Goal: Task Accomplishment & Management: Manage account settings

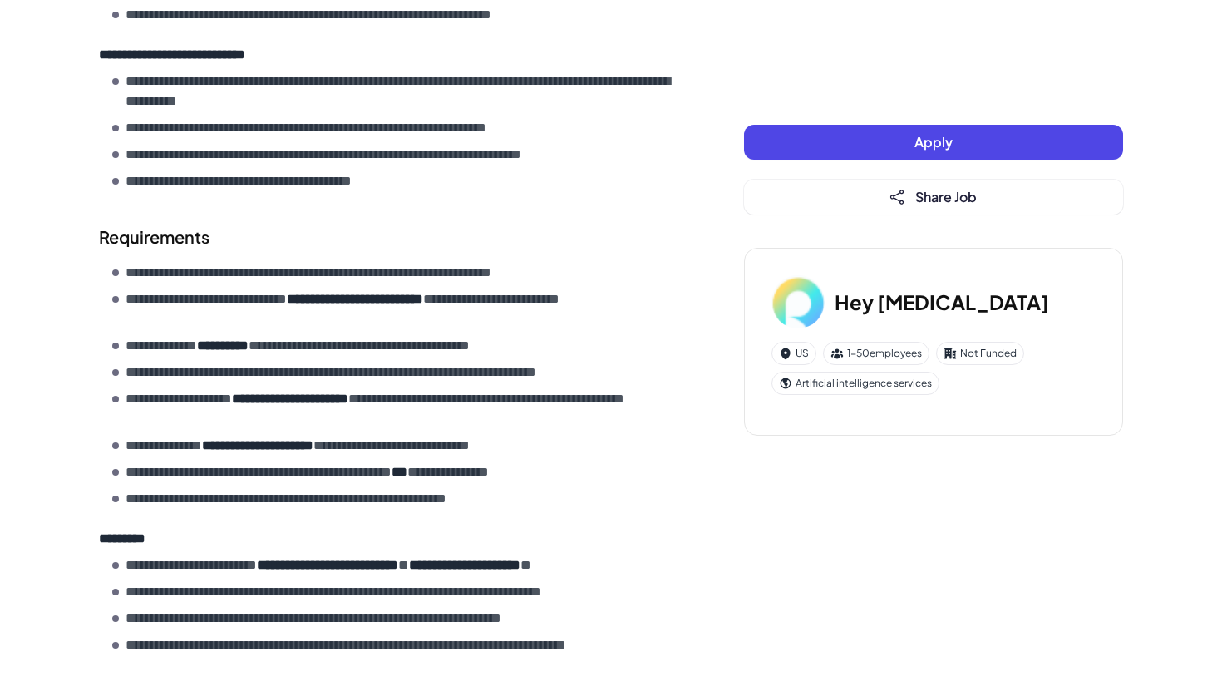
scroll to position [602, 0]
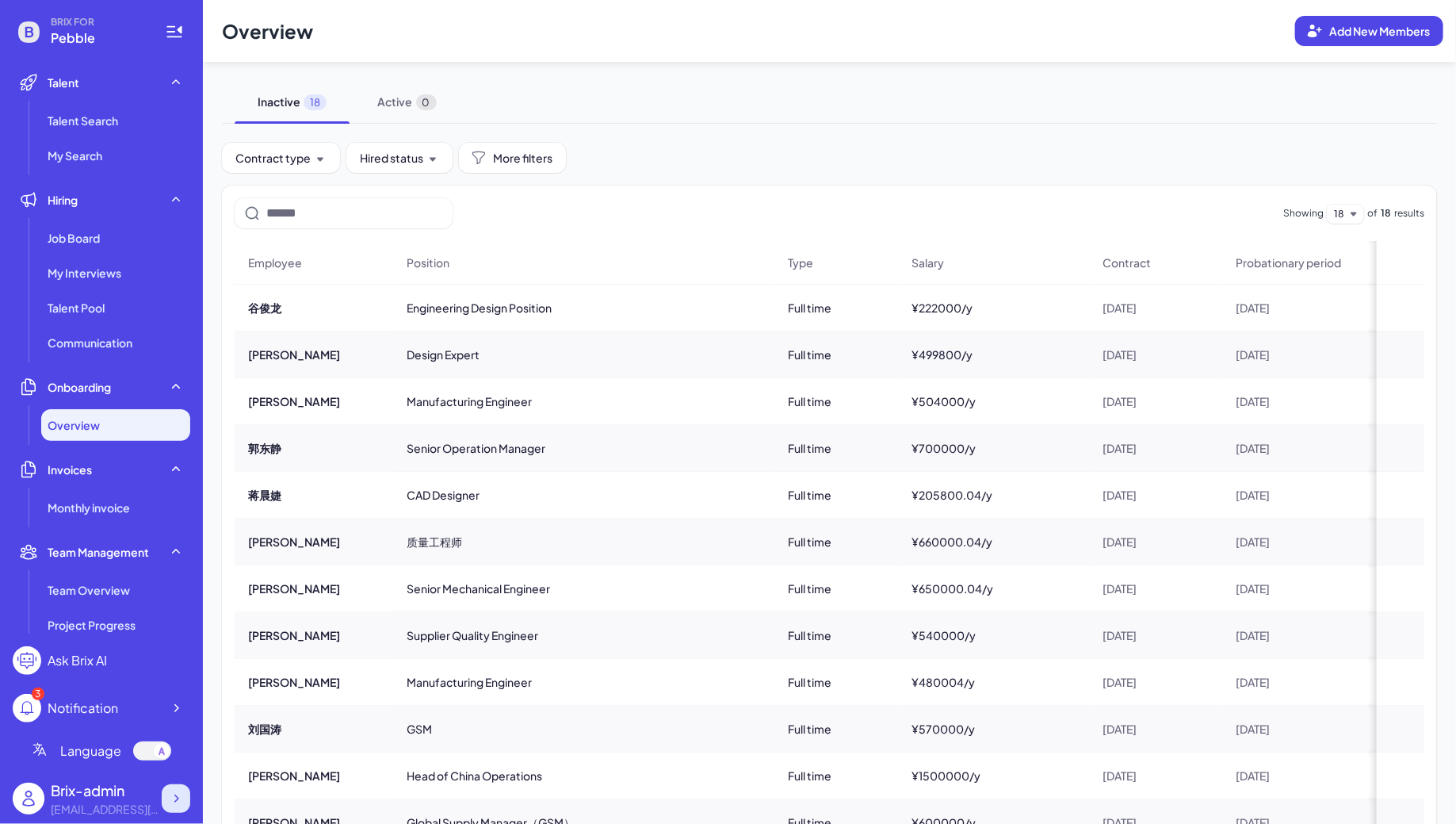
click at [176, 805] on icon at bounding box center [175, 798] width 16 height 16
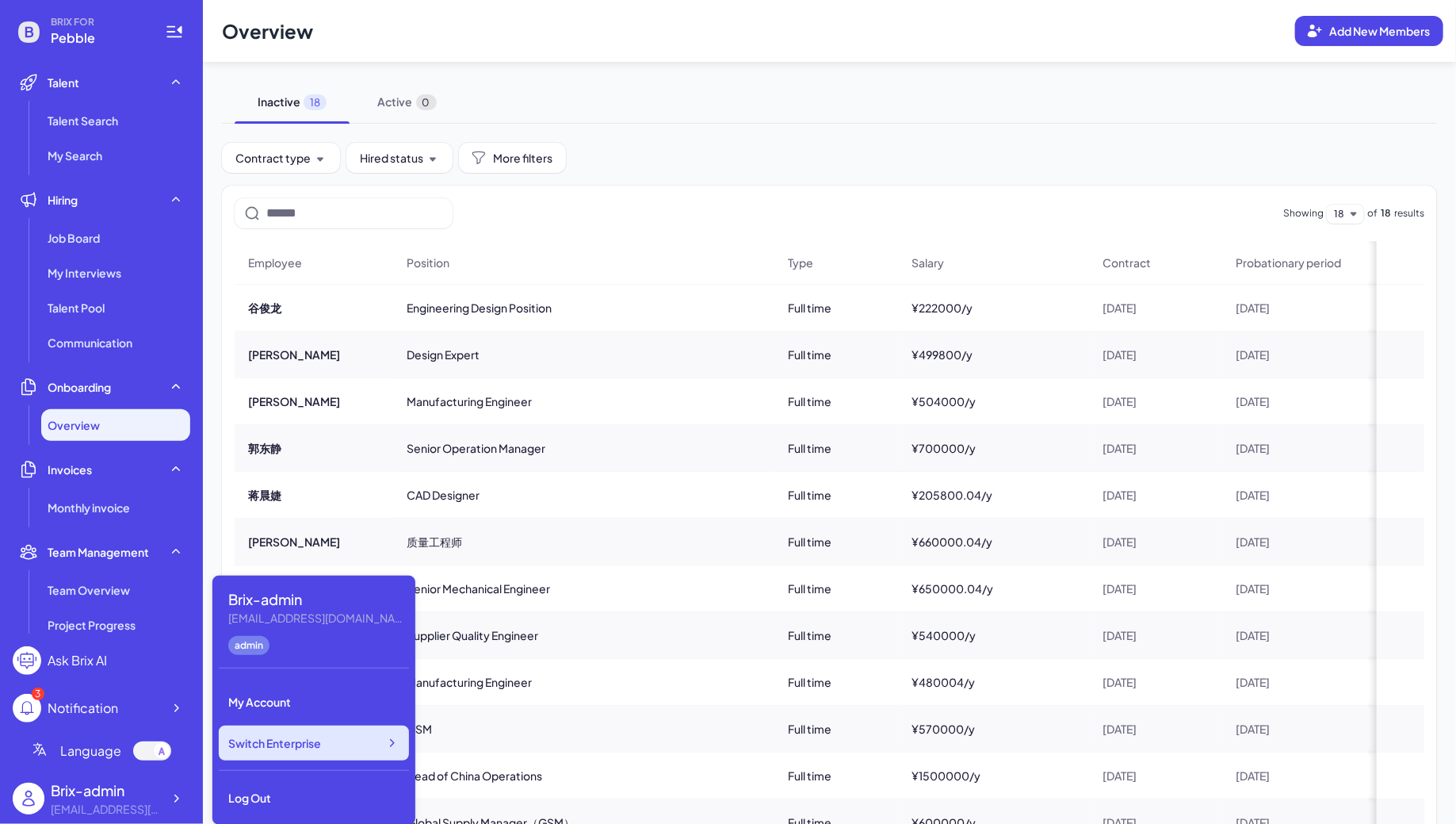
click at [346, 737] on div "Switch Enterprise" at bounding box center [313, 743] width 190 height 35
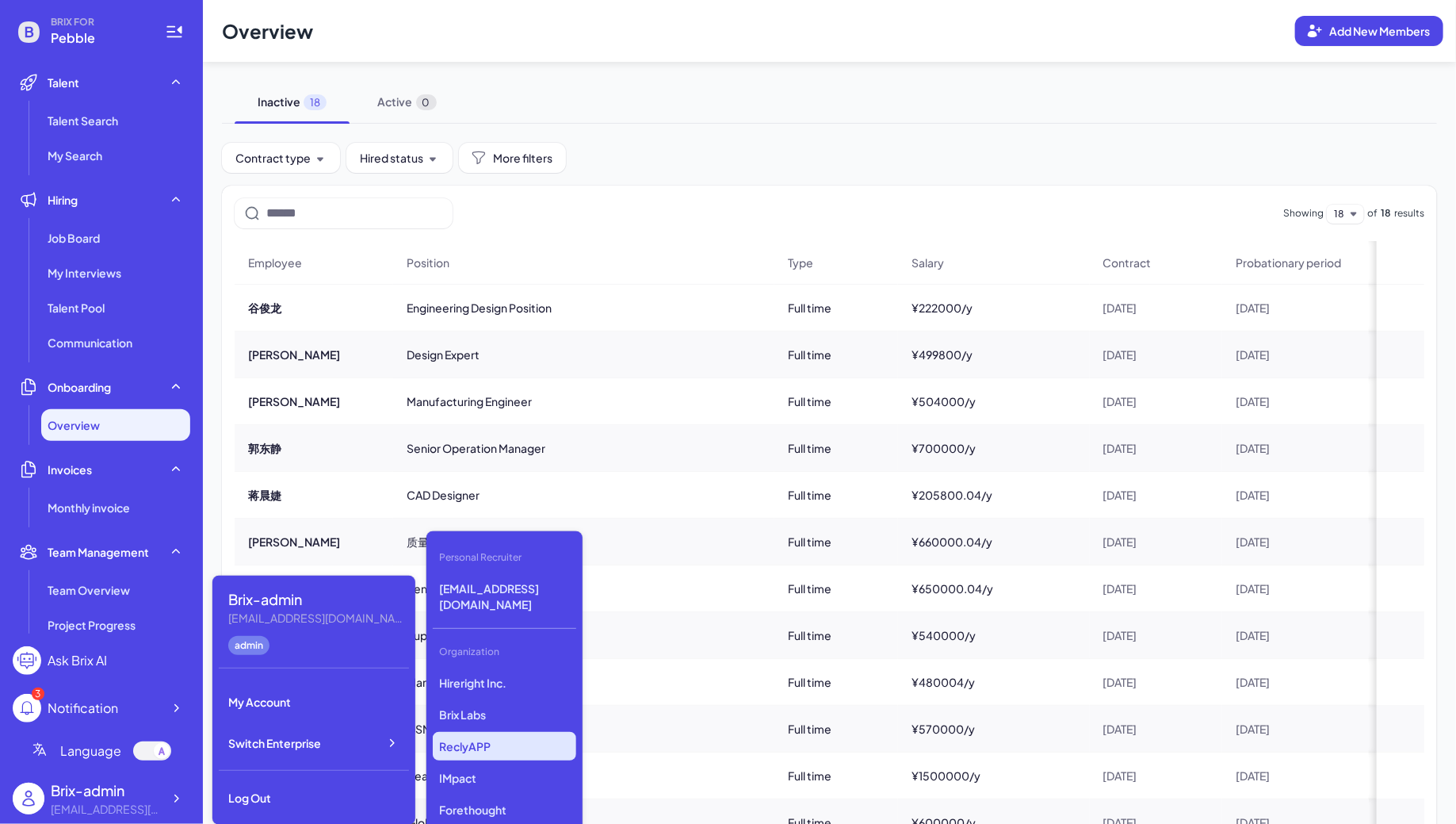
scroll to position [2756, 0]
click at [463, 734] on p "Reverie AI" at bounding box center [504, 749] width 143 height 29
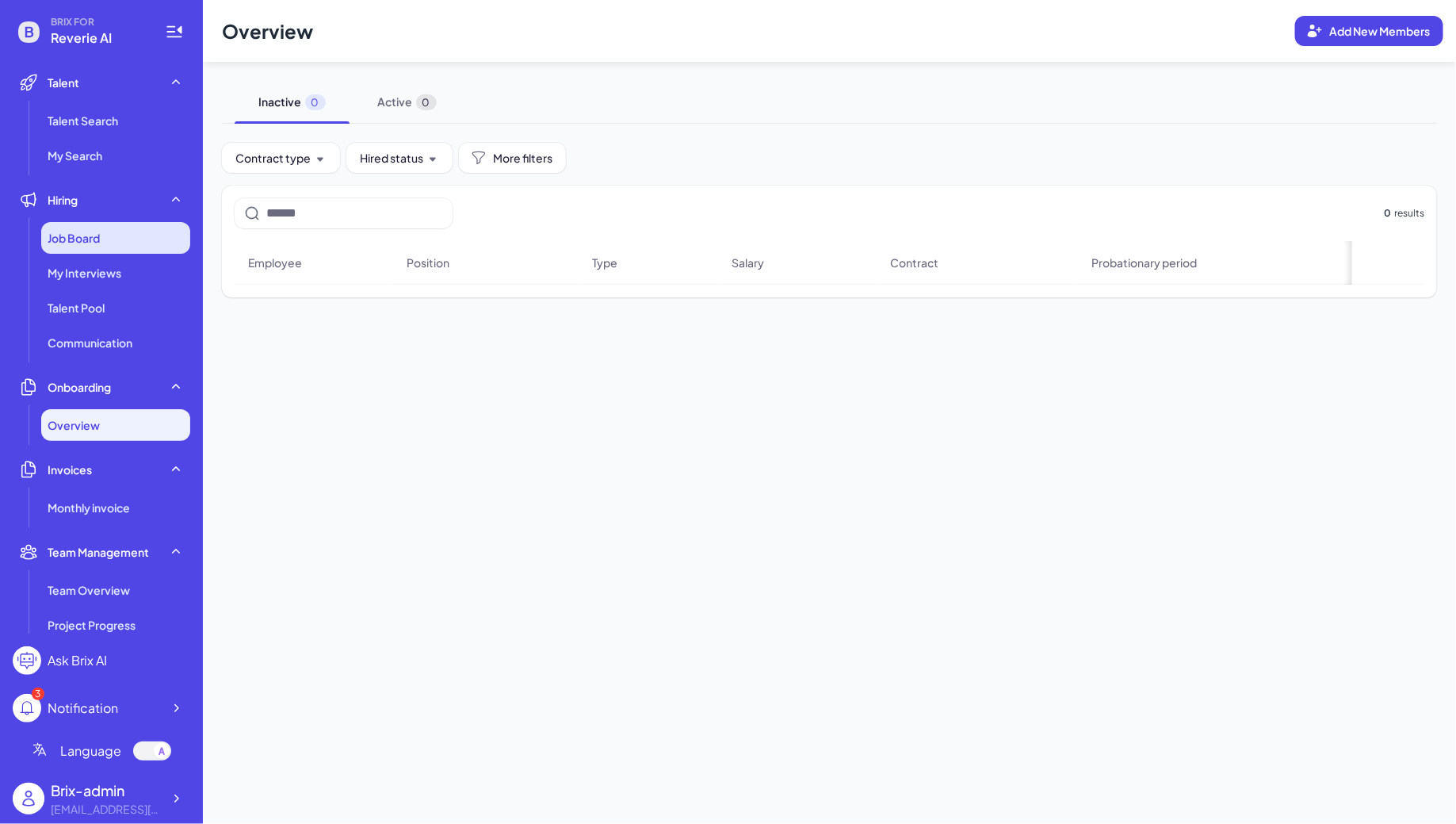
click at [133, 248] on div "Job Board" at bounding box center [115, 237] width 149 height 31
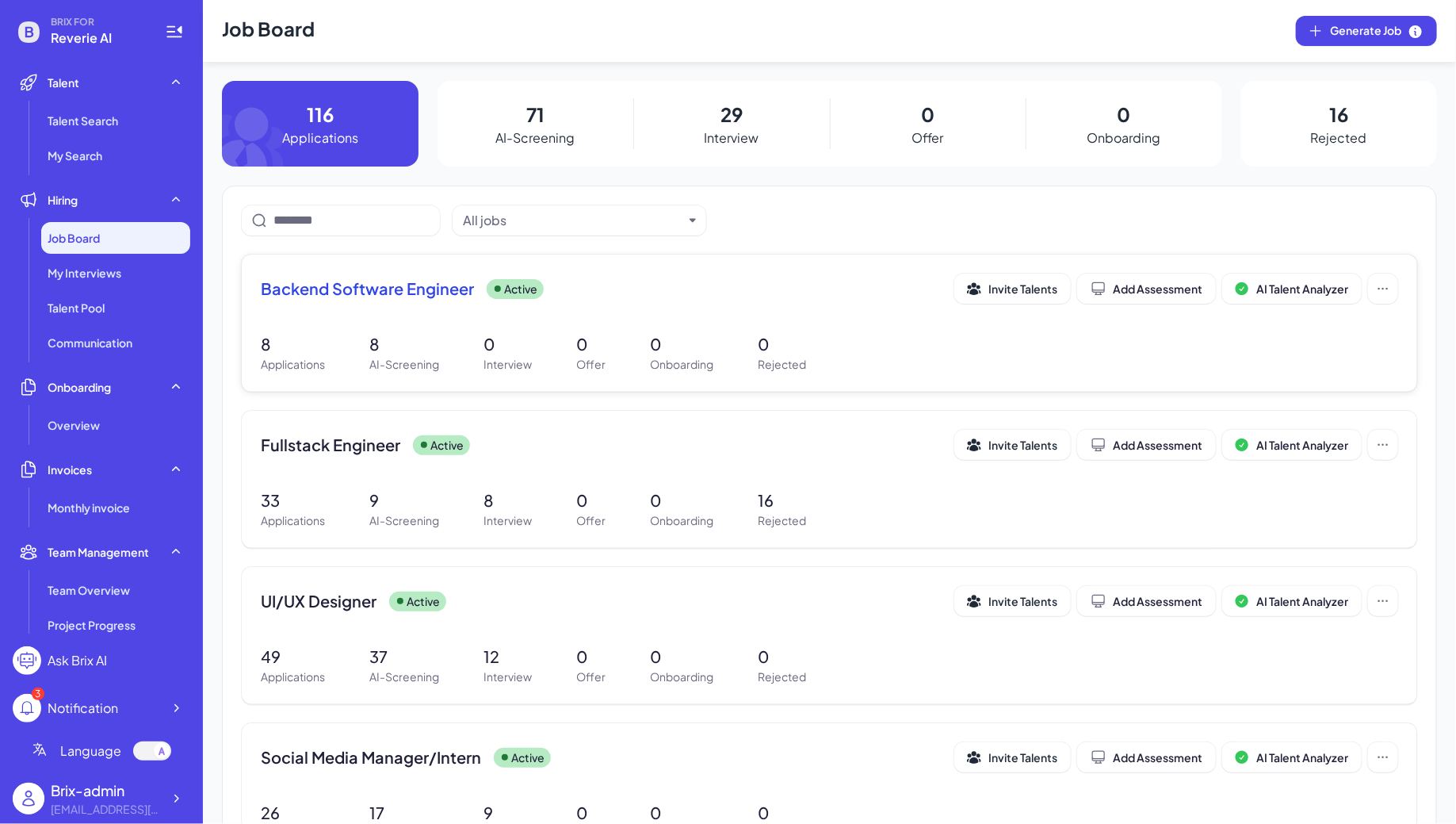
click at [406, 322] on div "Backend Software Engineer Active Invite Talents Add Assessment AI Talent Analyz…" at bounding box center [830, 323] width 1176 height 137
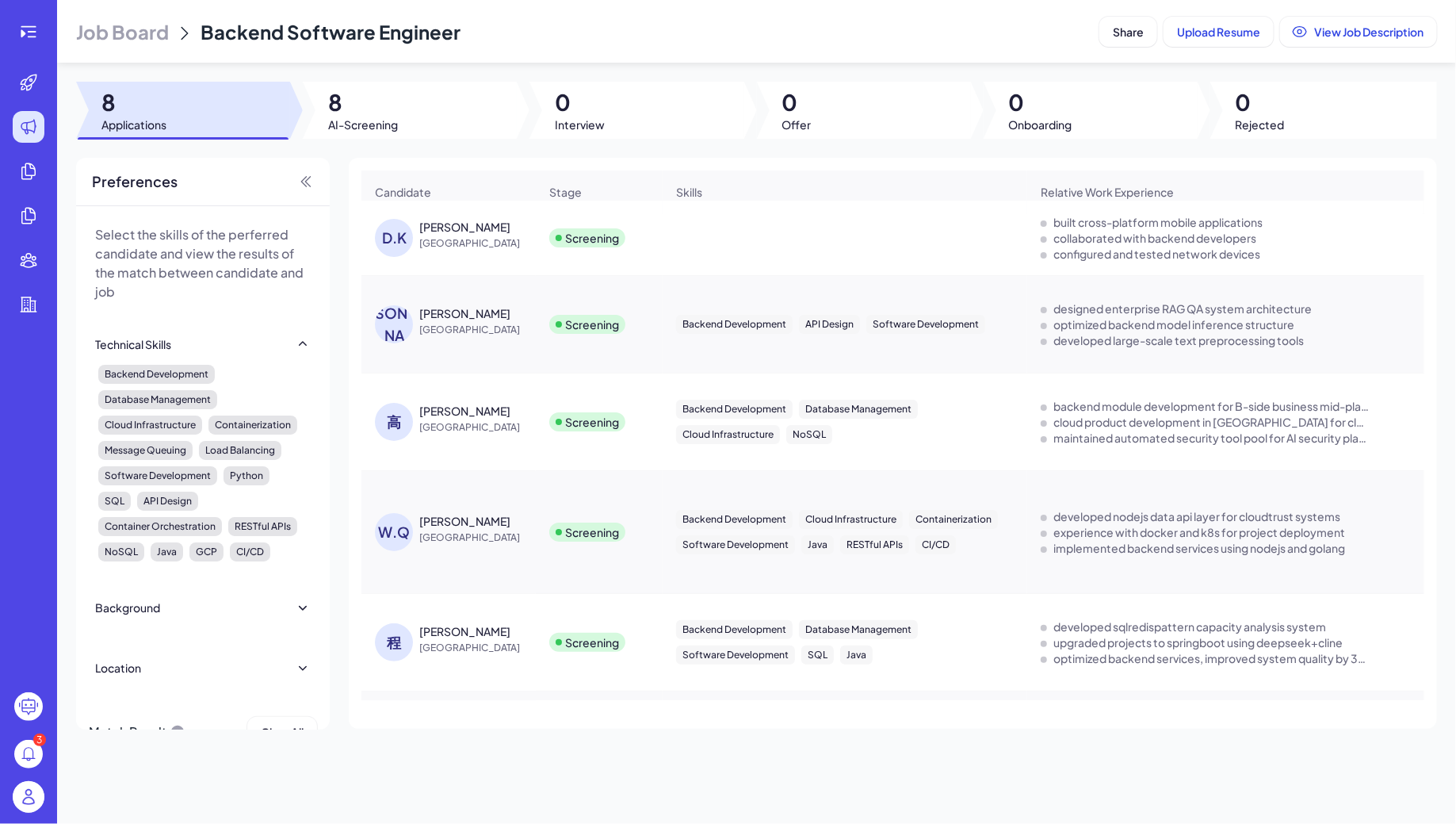
click at [441, 242] on span "[GEOGRAPHIC_DATA]" at bounding box center [479, 243] width 119 height 16
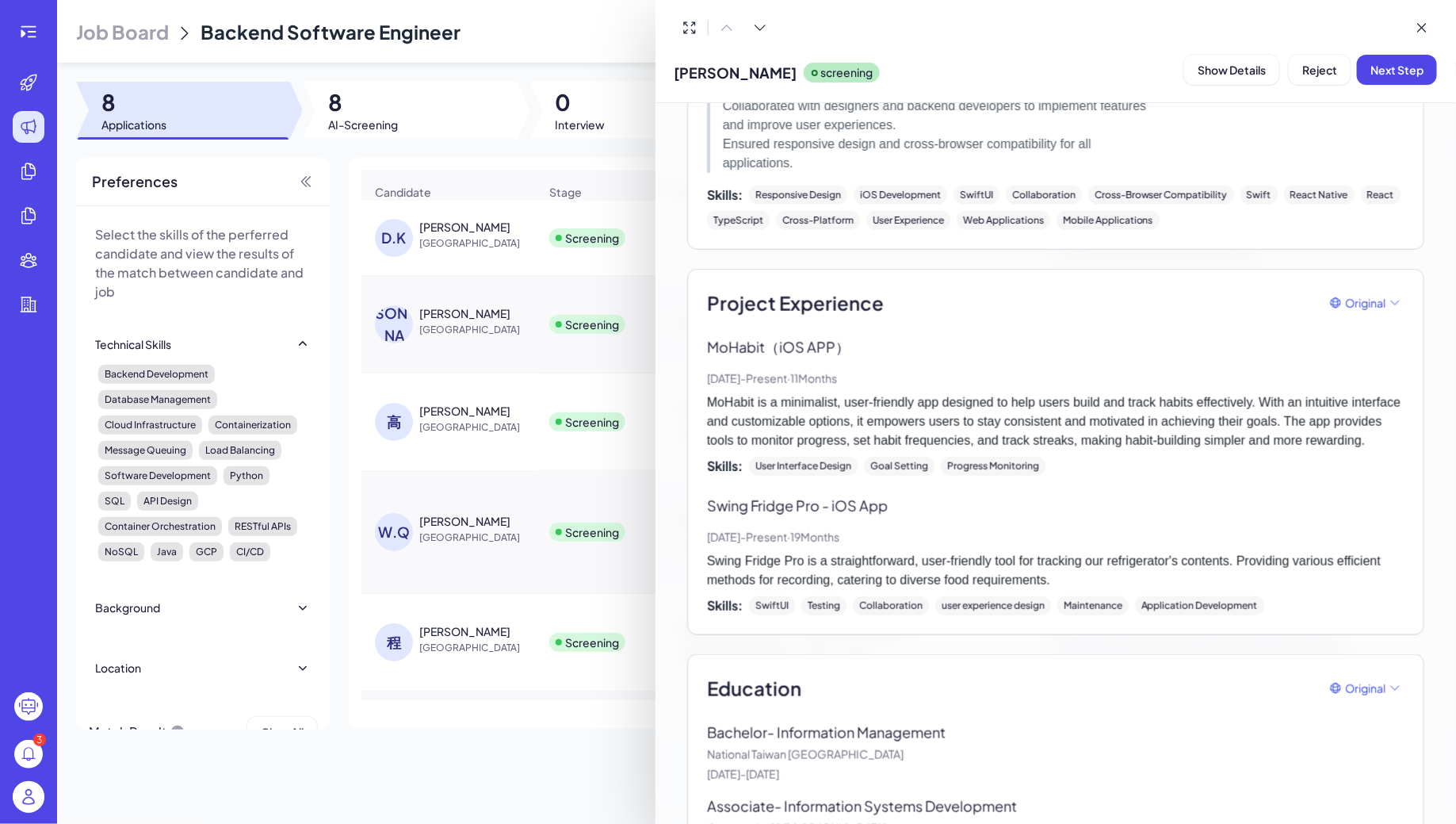
scroll to position [944, 0]
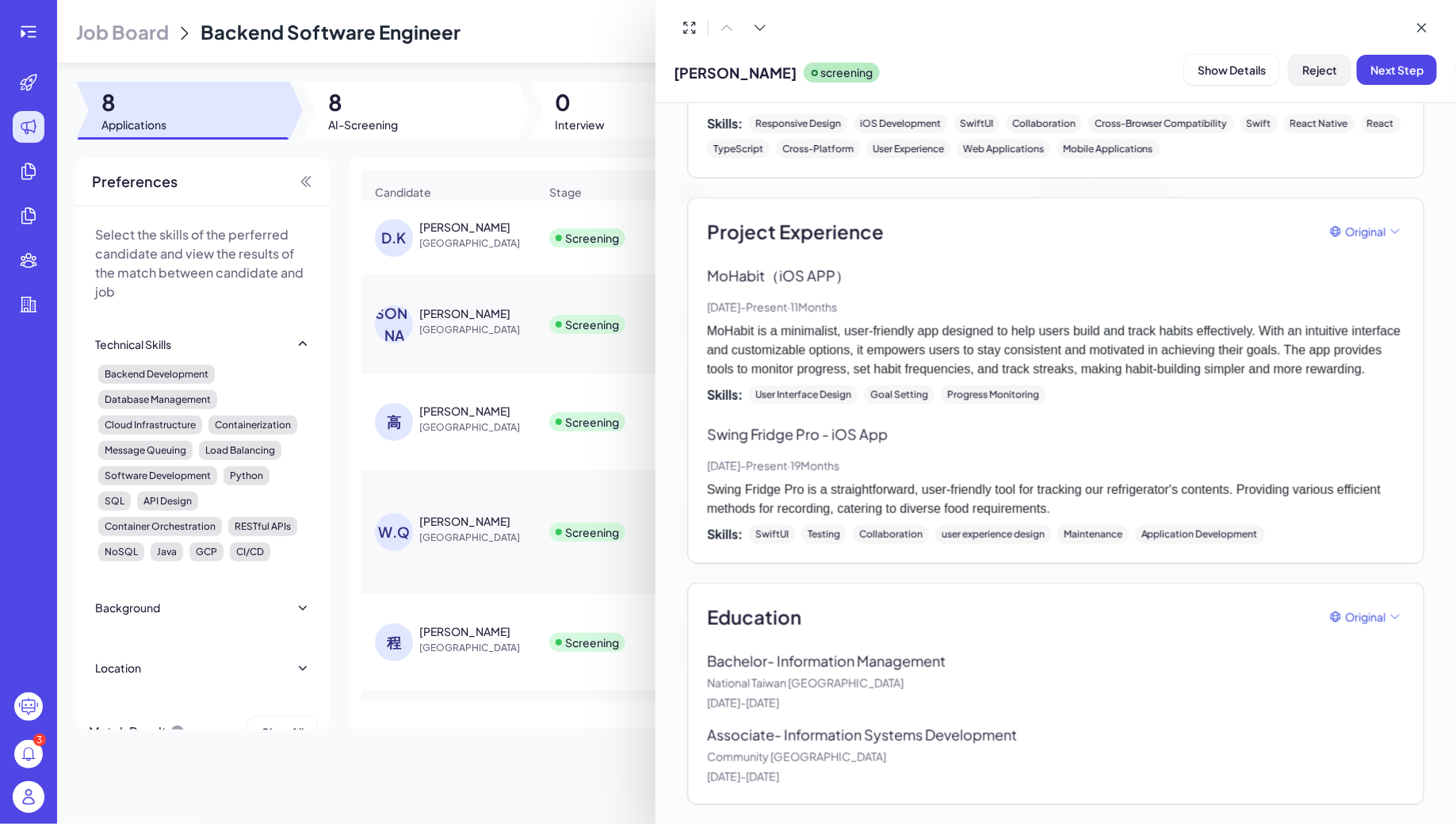
click at [1329, 66] on span "Reject" at bounding box center [1320, 70] width 35 height 14
click at [1415, 172] on button "Ok" at bounding box center [1407, 171] width 36 height 27
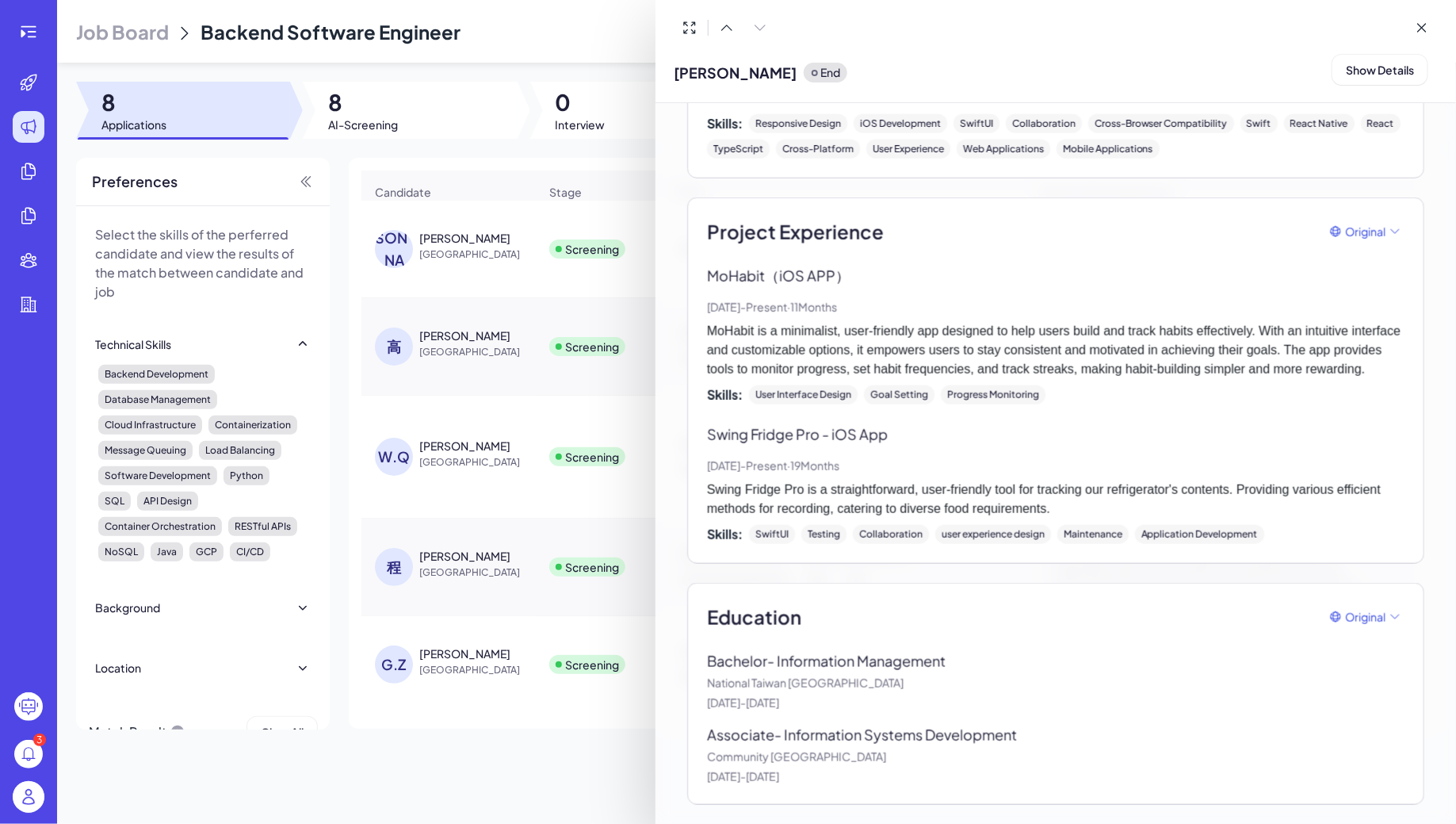
click at [760, 31] on div at bounding box center [725, 28] width 101 height 31
click at [478, 242] on div at bounding box center [728, 412] width 1456 height 824
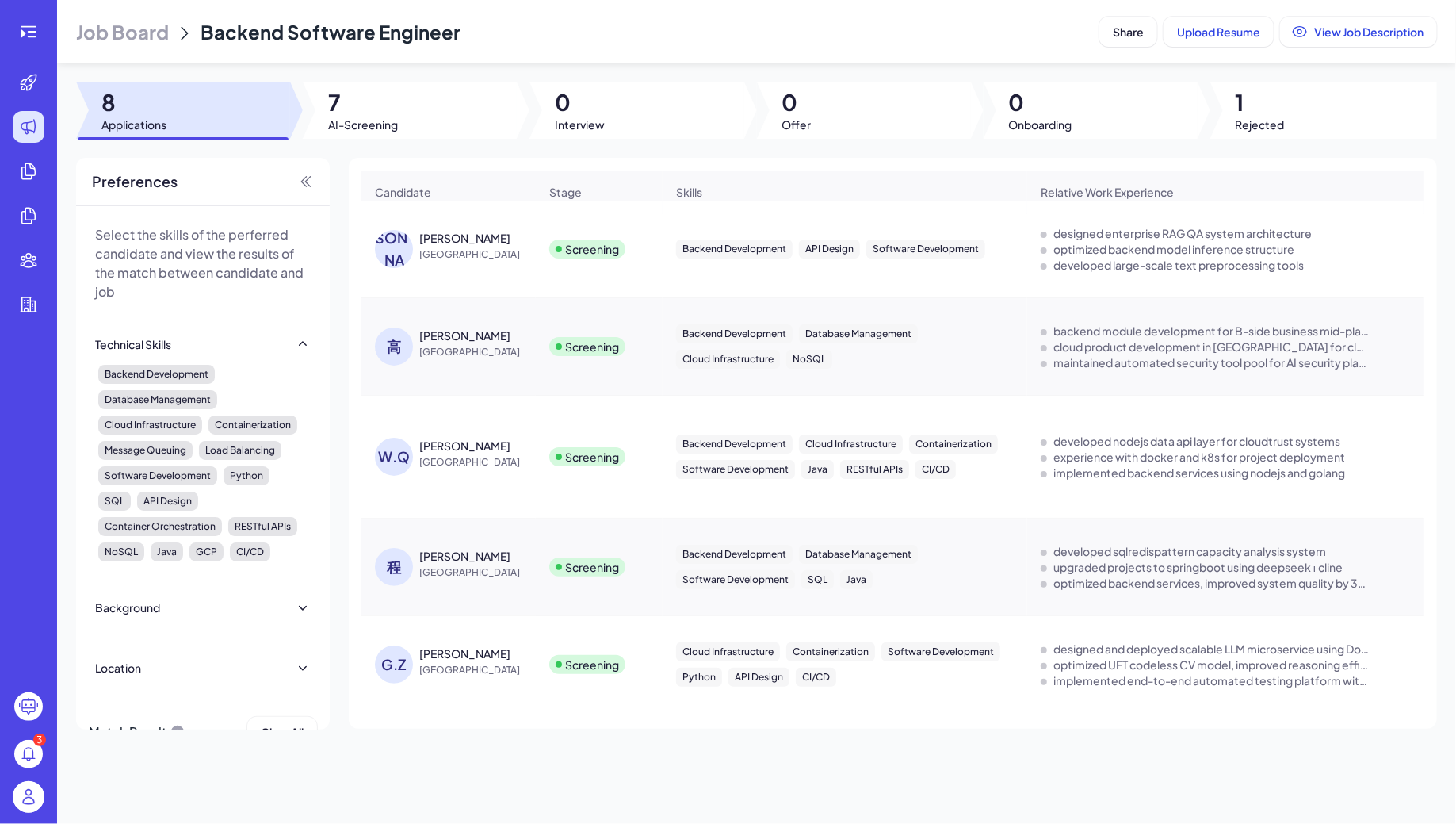
click at [453, 242] on div "[PERSON_NAME]" at bounding box center [479, 237] width 119 height 16
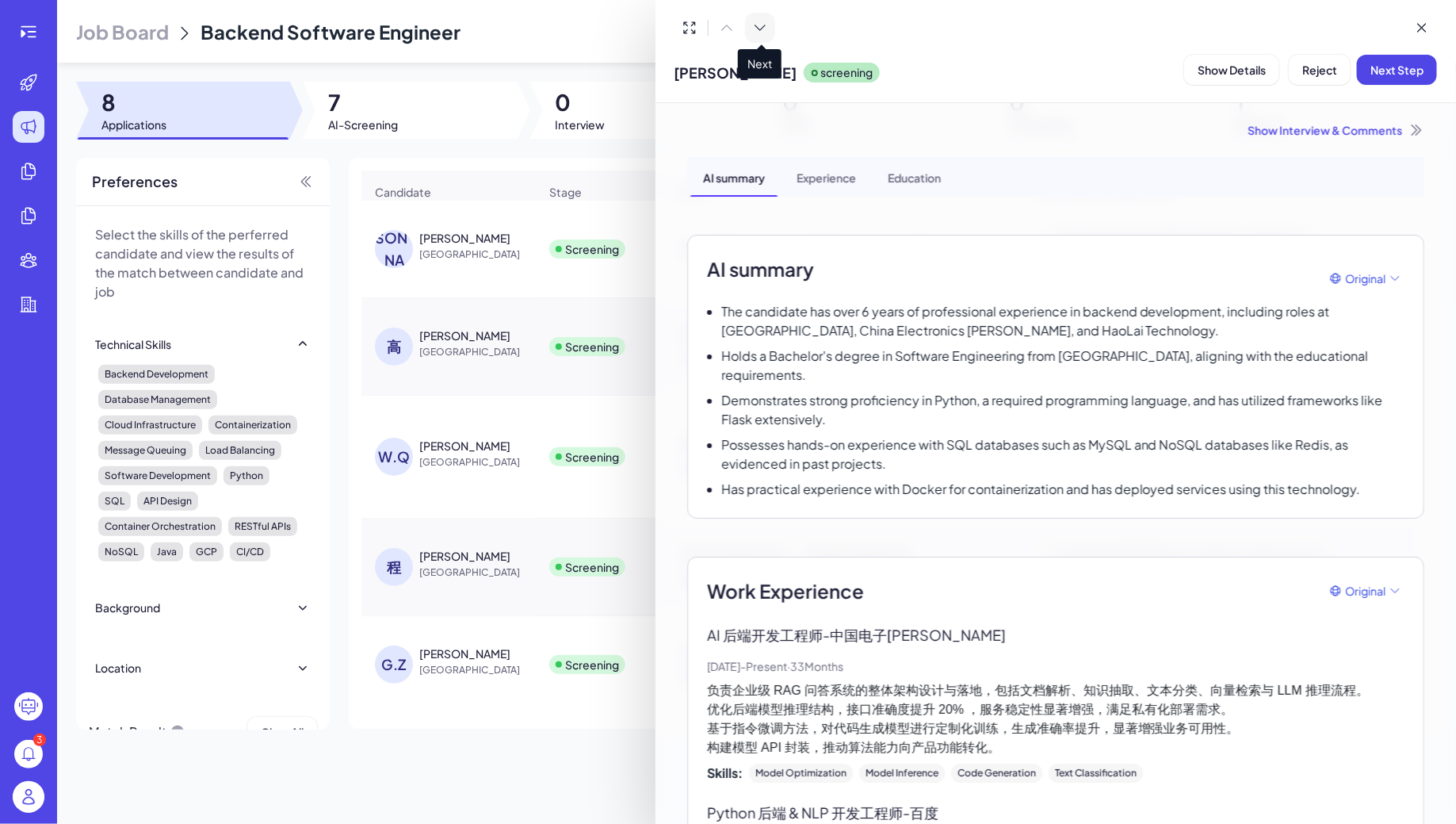
click at [766, 31] on icon at bounding box center [760, 28] width 16 height 16
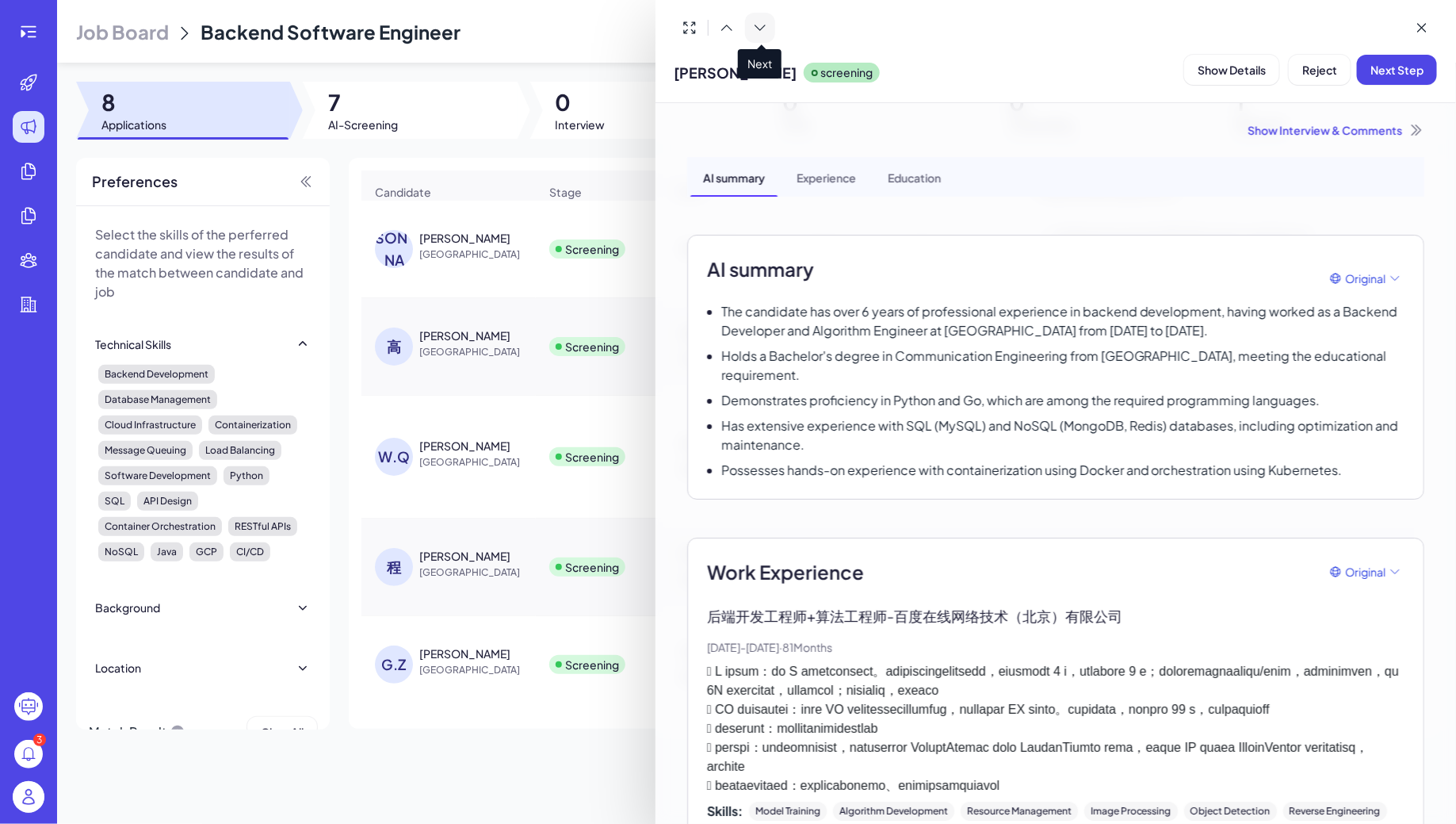
click at [766, 31] on icon at bounding box center [760, 28] width 16 height 16
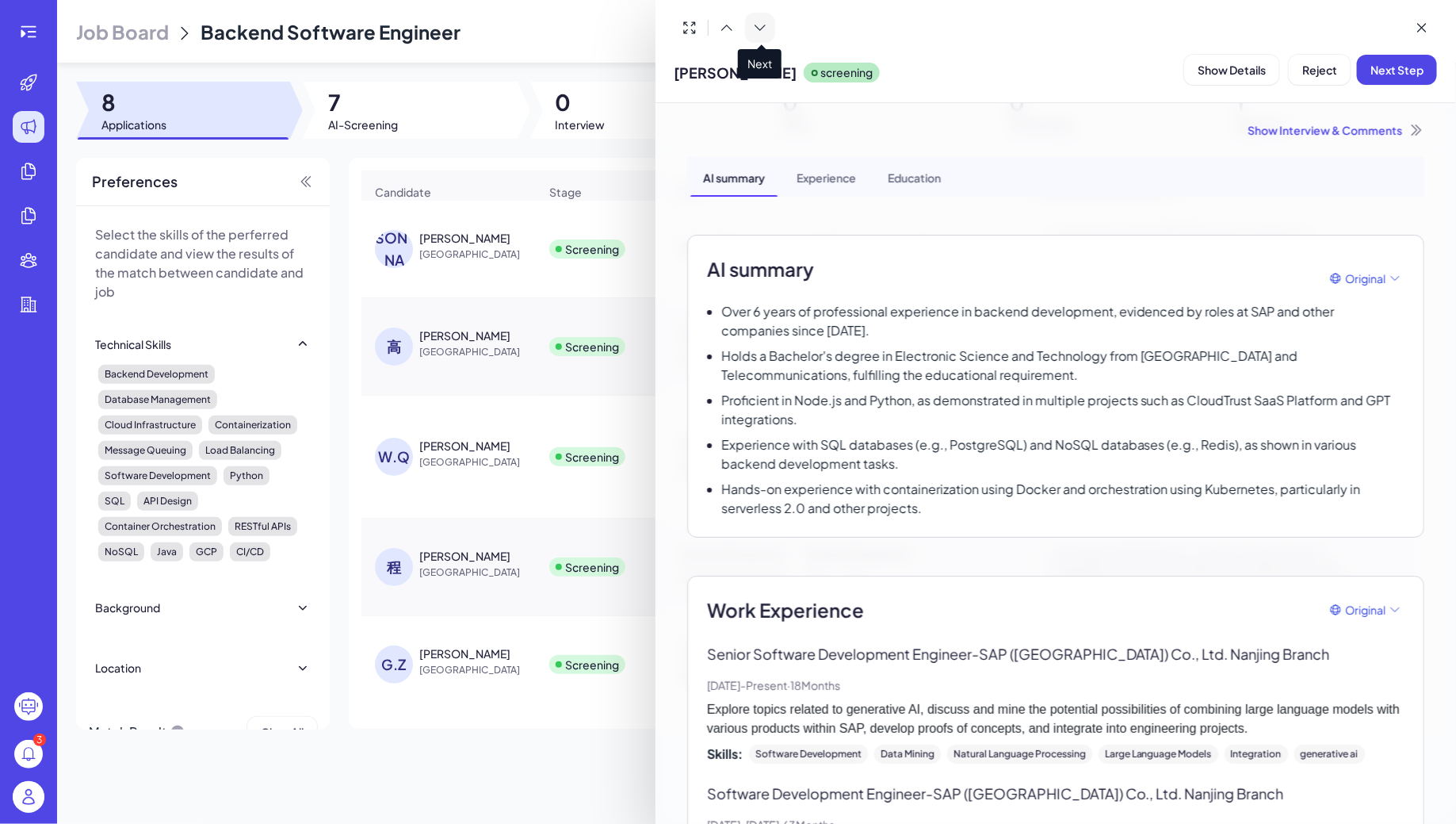
click at [756, 21] on icon at bounding box center [760, 28] width 16 height 16
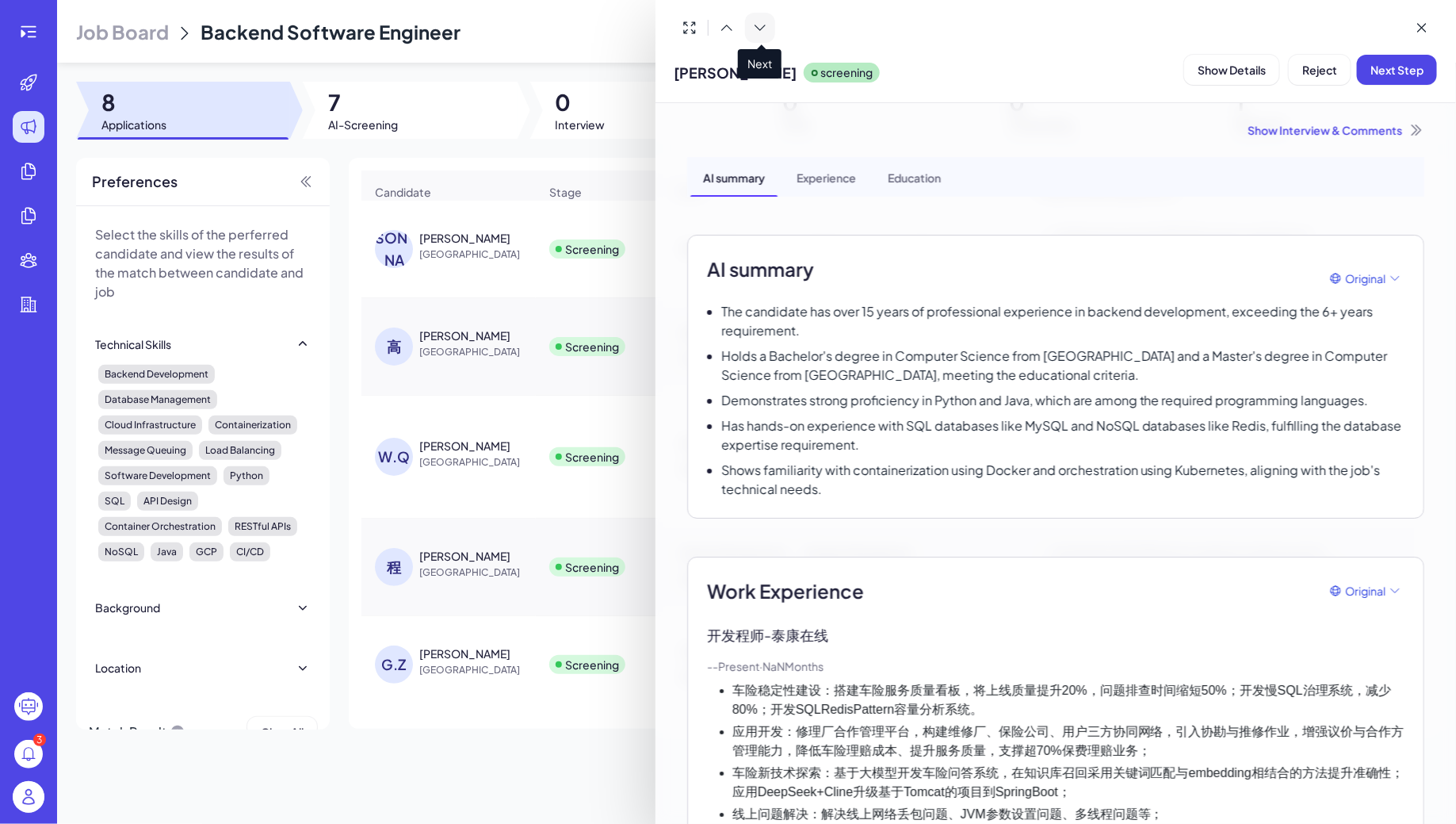
click at [757, 22] on icon at bounding box center [760, 28] width 16 height 16
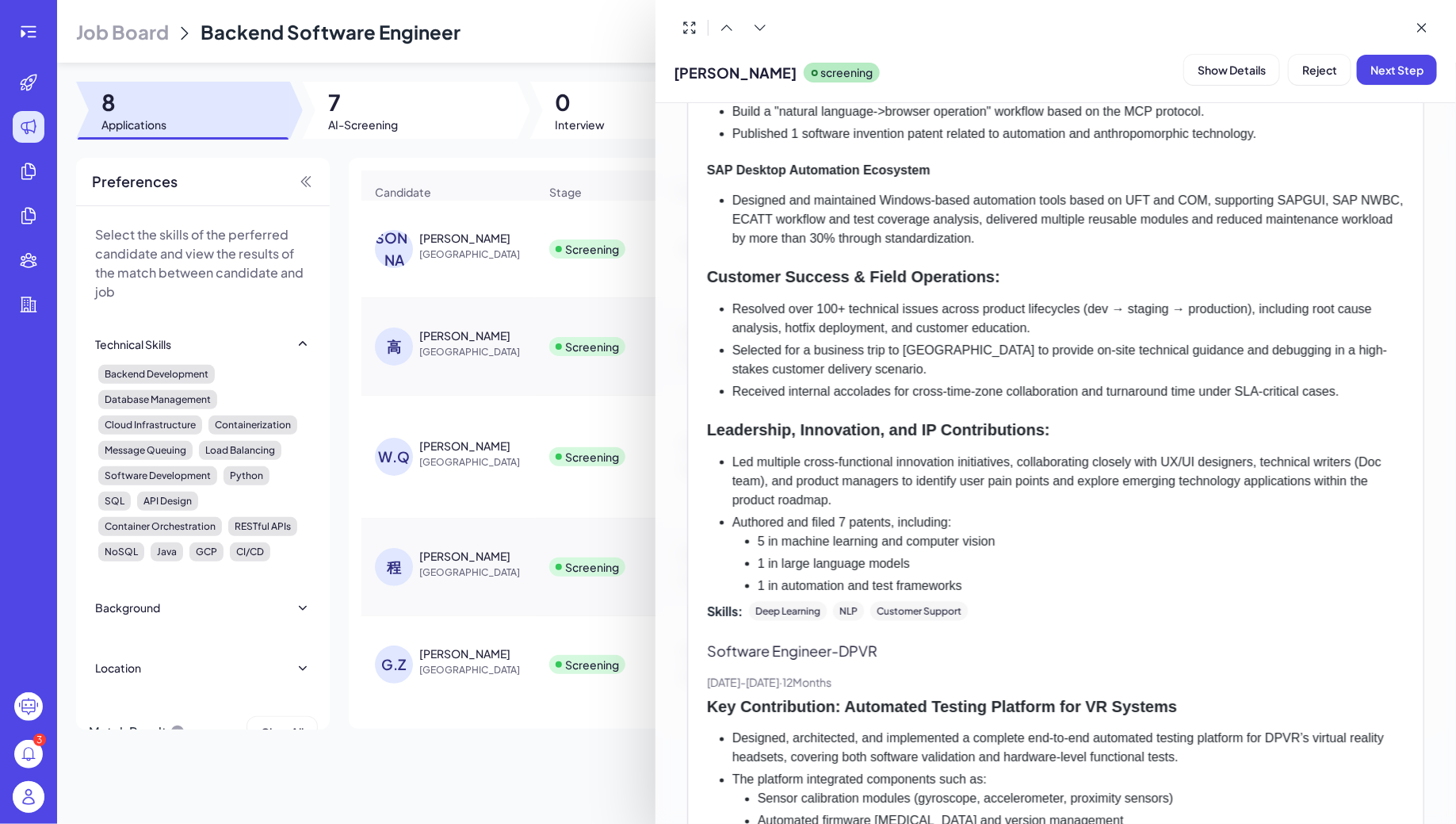
scroll to position [1642, 0]
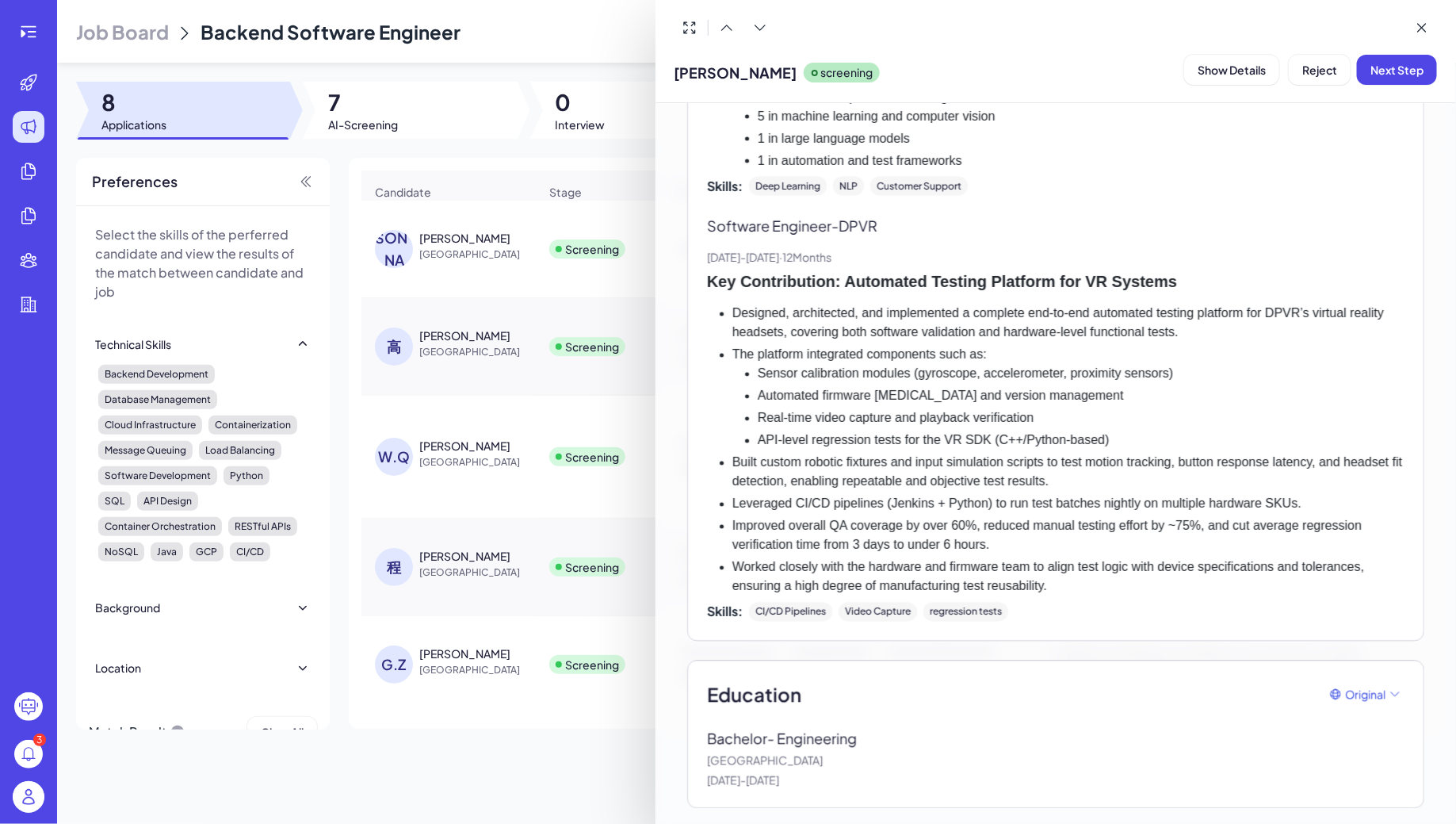
click at [514, 371] on div at bounding box center [728, 412] width 1456 height 824
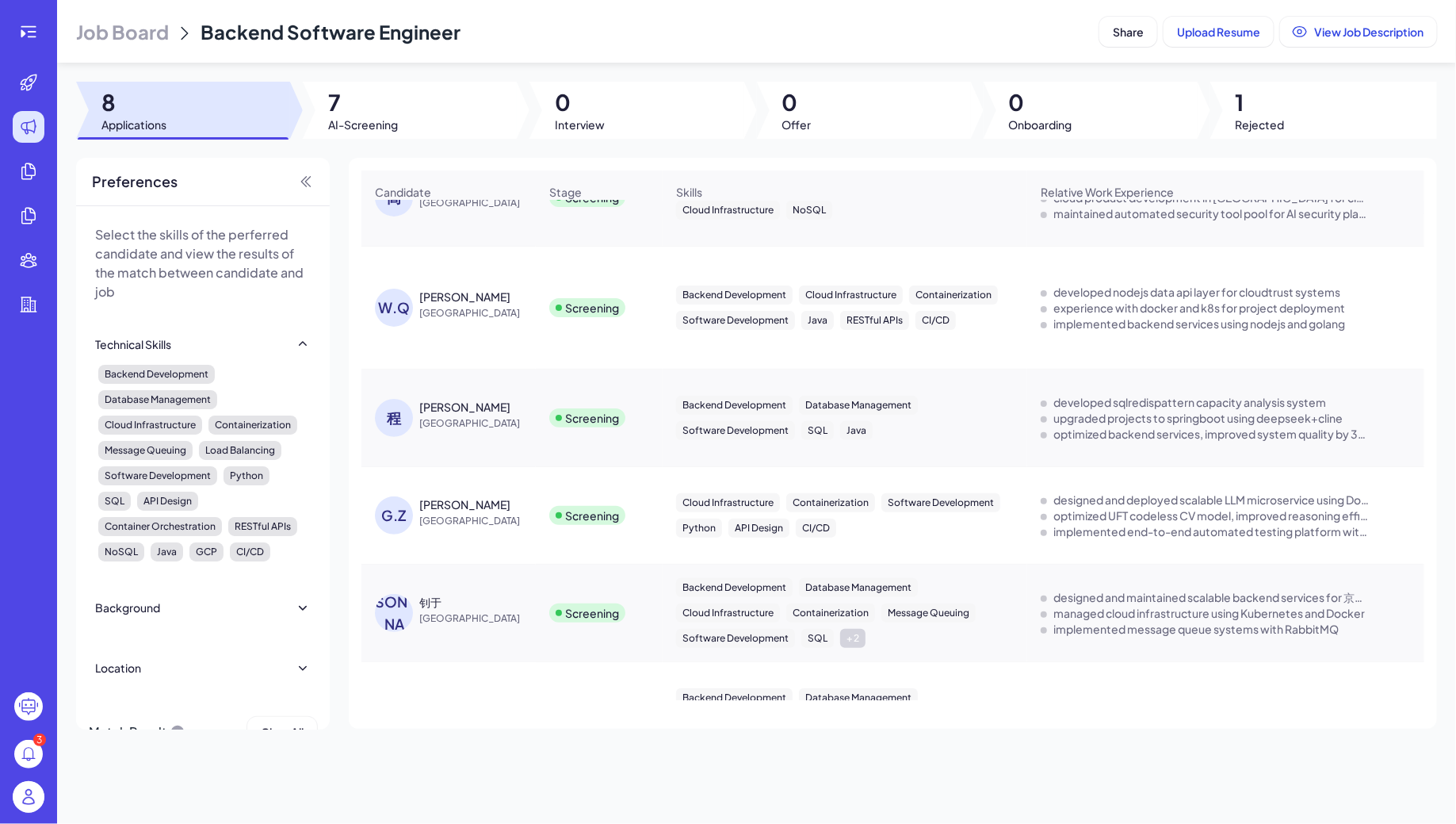
scroll to position [306, 0]
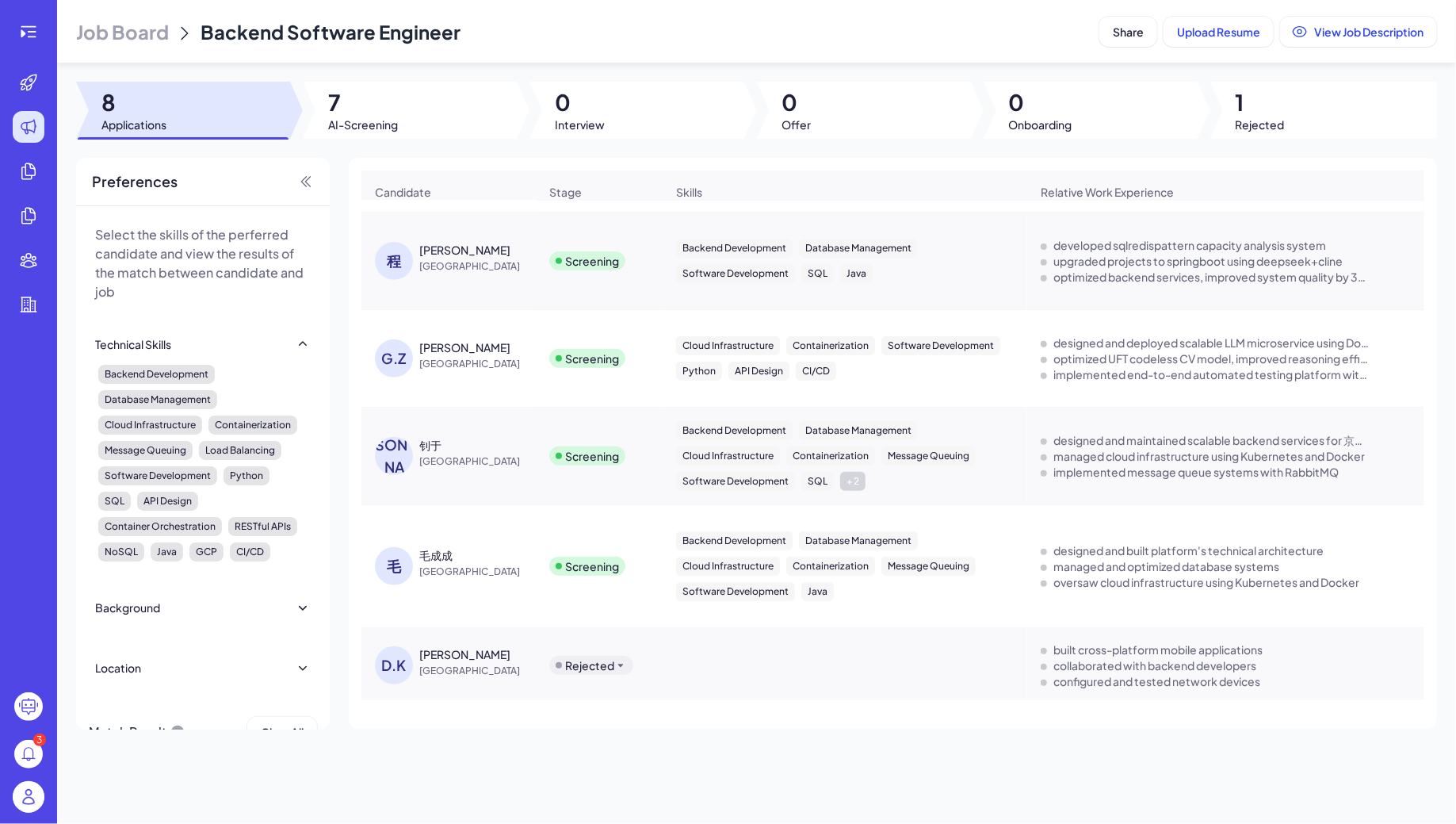
click at [441, 453] on span "[GEOGRAPHIC_DATA]" at bounding box center [479, 461] width 119 height 16
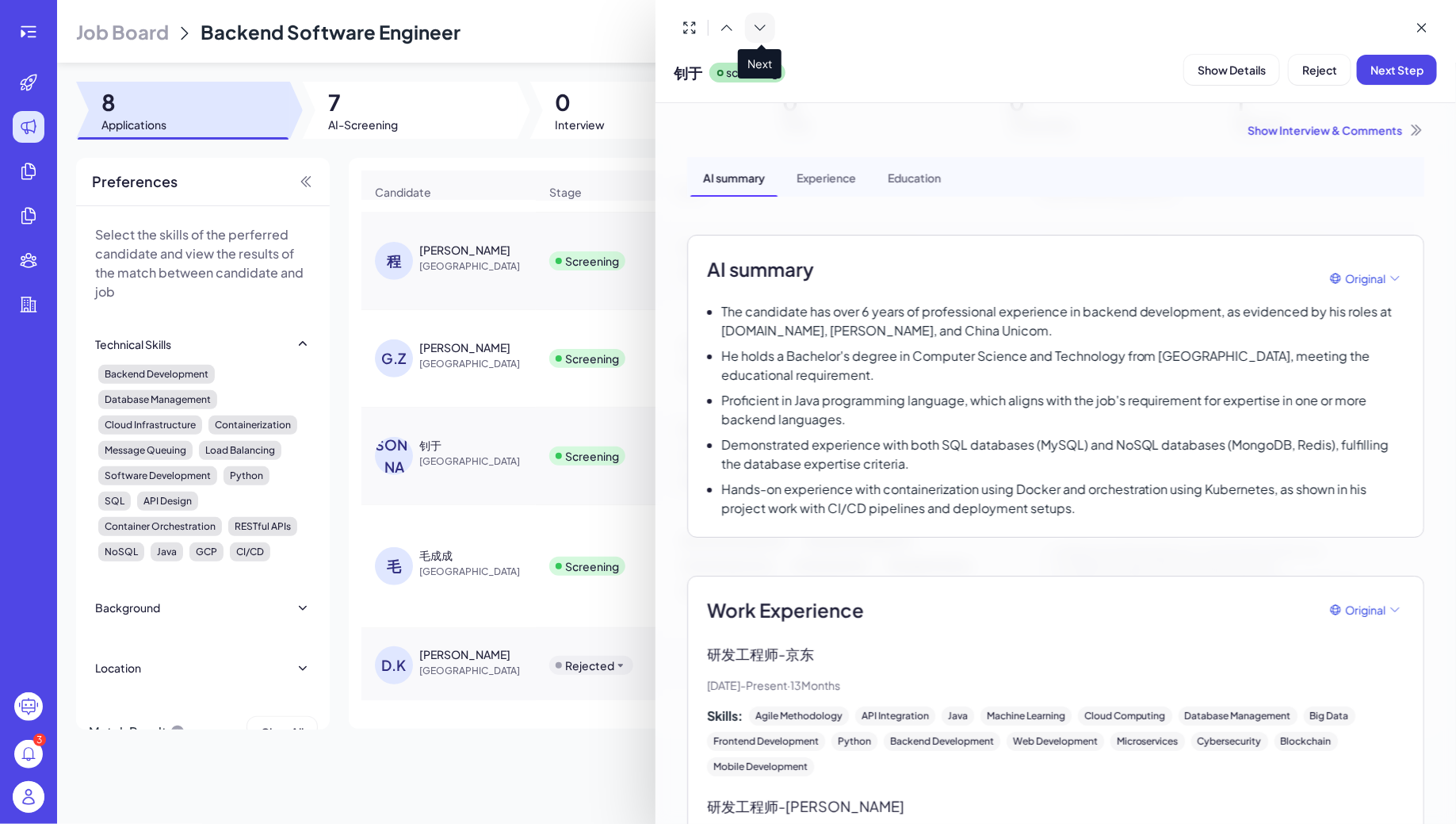
click at [758, 26] on icon at bounding box center [760, 28] width 16 height 16
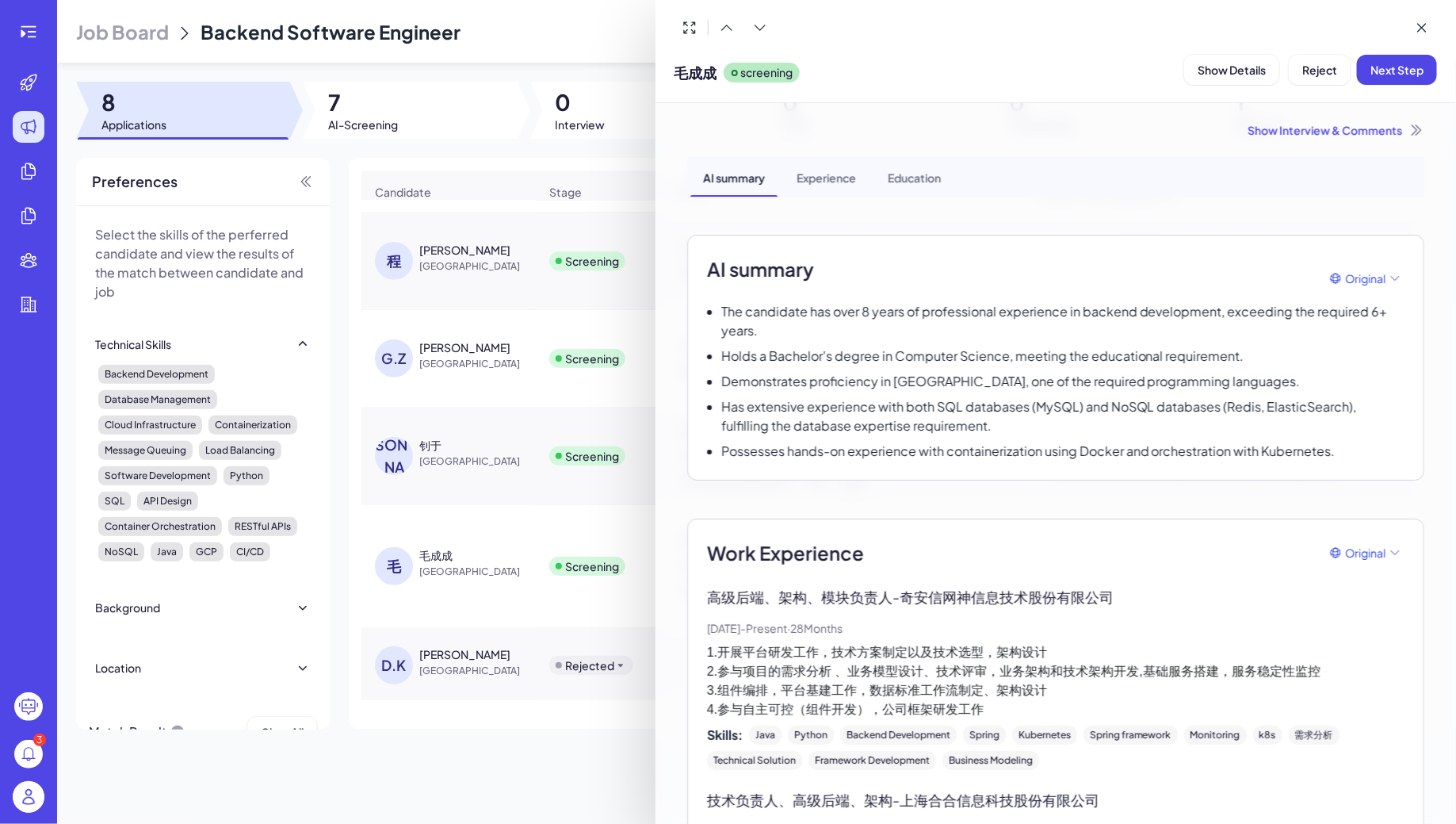
click at [584, 188] on div at bounding box center [728, 412] width 1456 height 824
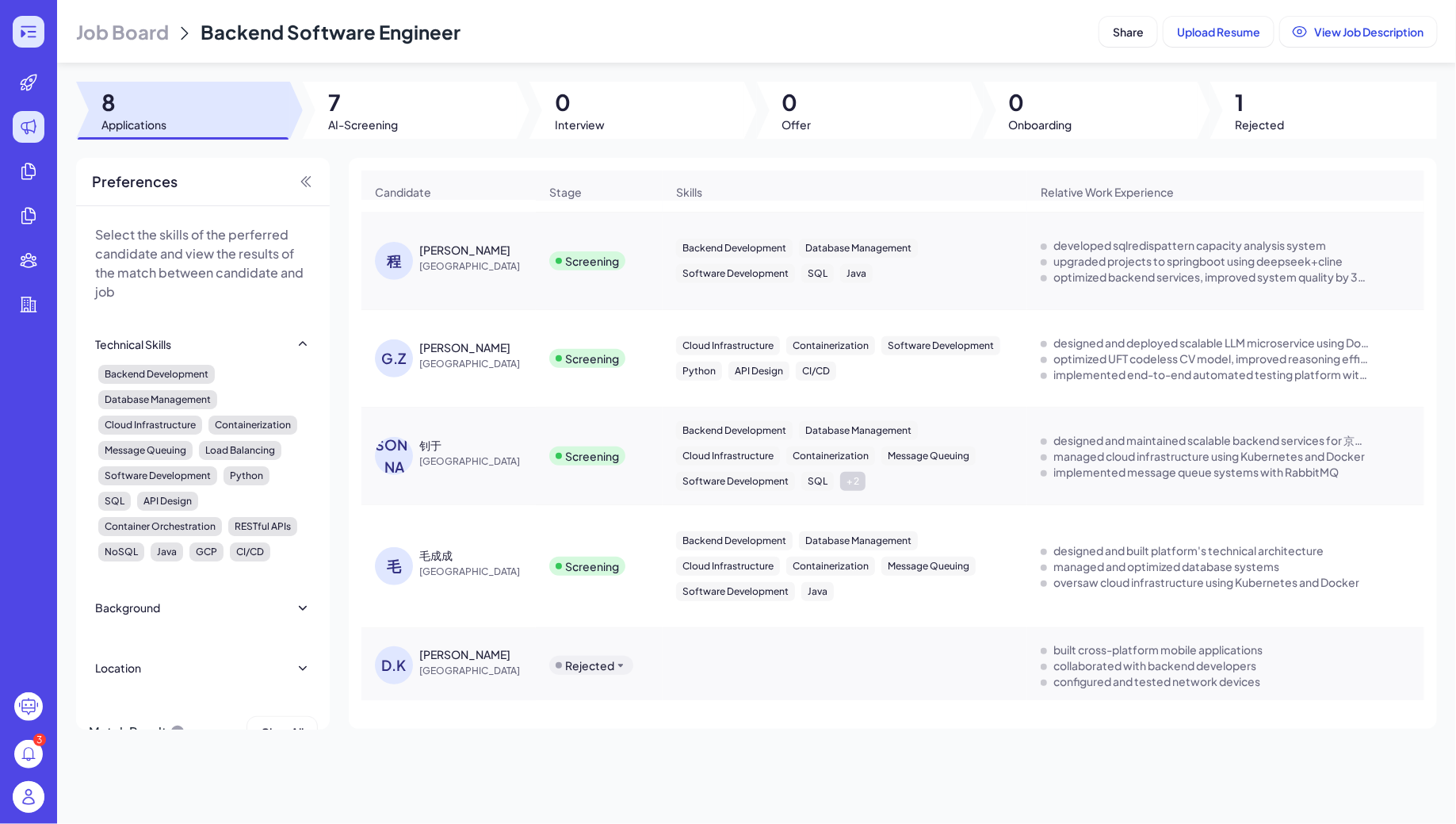
click at [39, 39] on div at bounding box center [28, 31] width 31 height 31
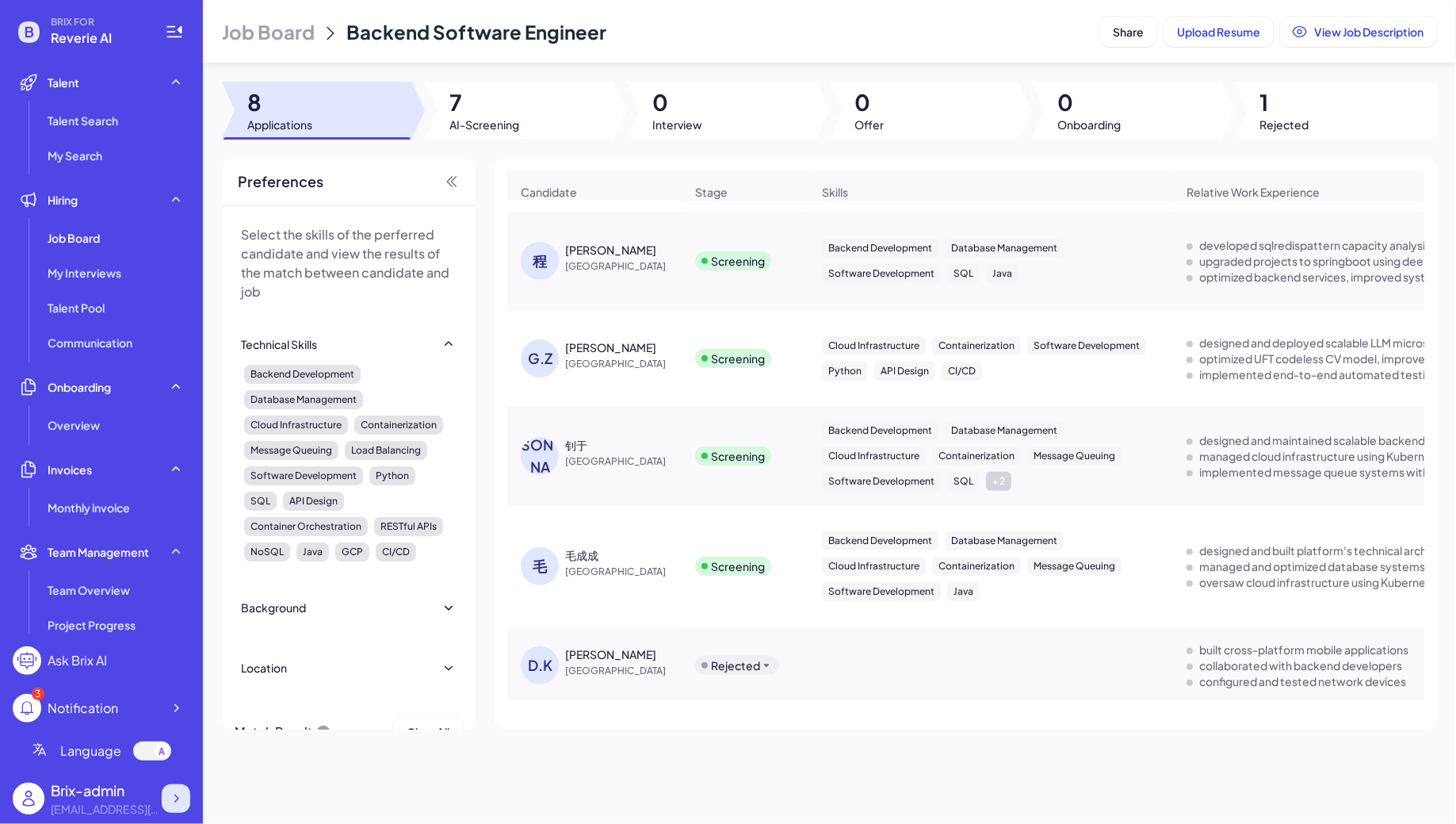
click at [174, 800] on icon at bounding box center [175, 798] width 16 height 16
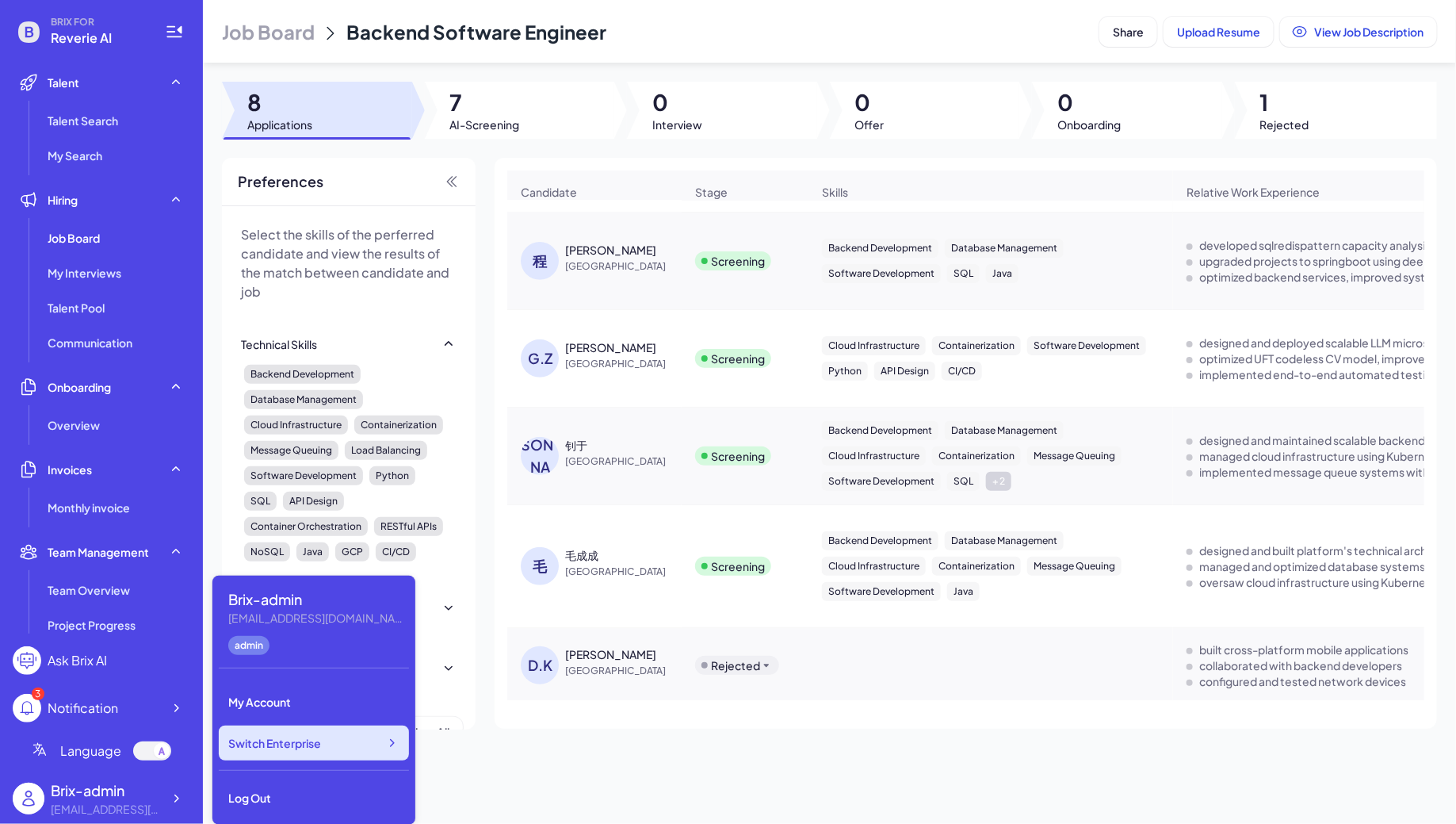
click at [359, 734] on div "Switch Enterprise" at bounding box center [313, 743] width 190 height 35
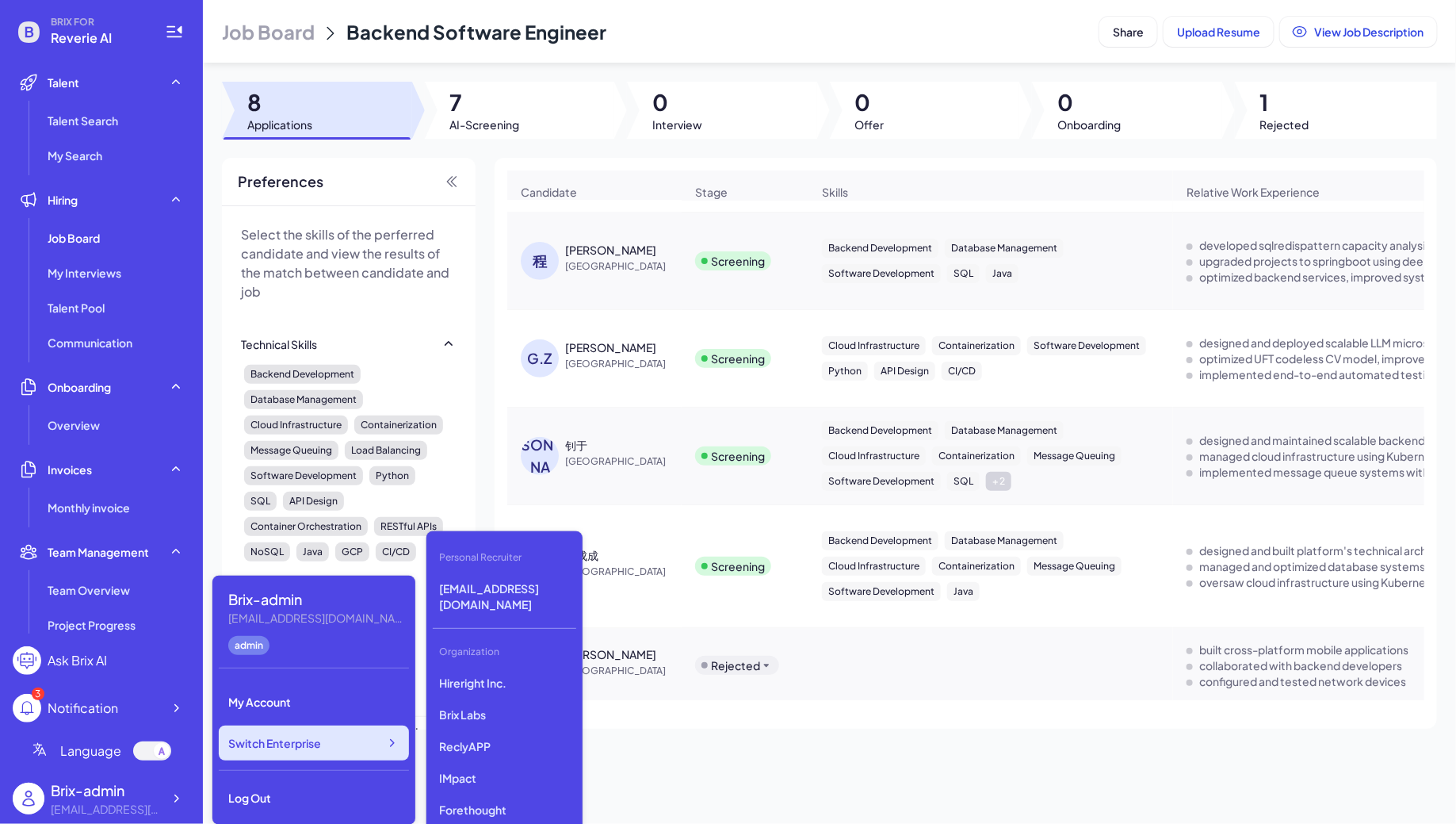
scroll to position [1900, 0]
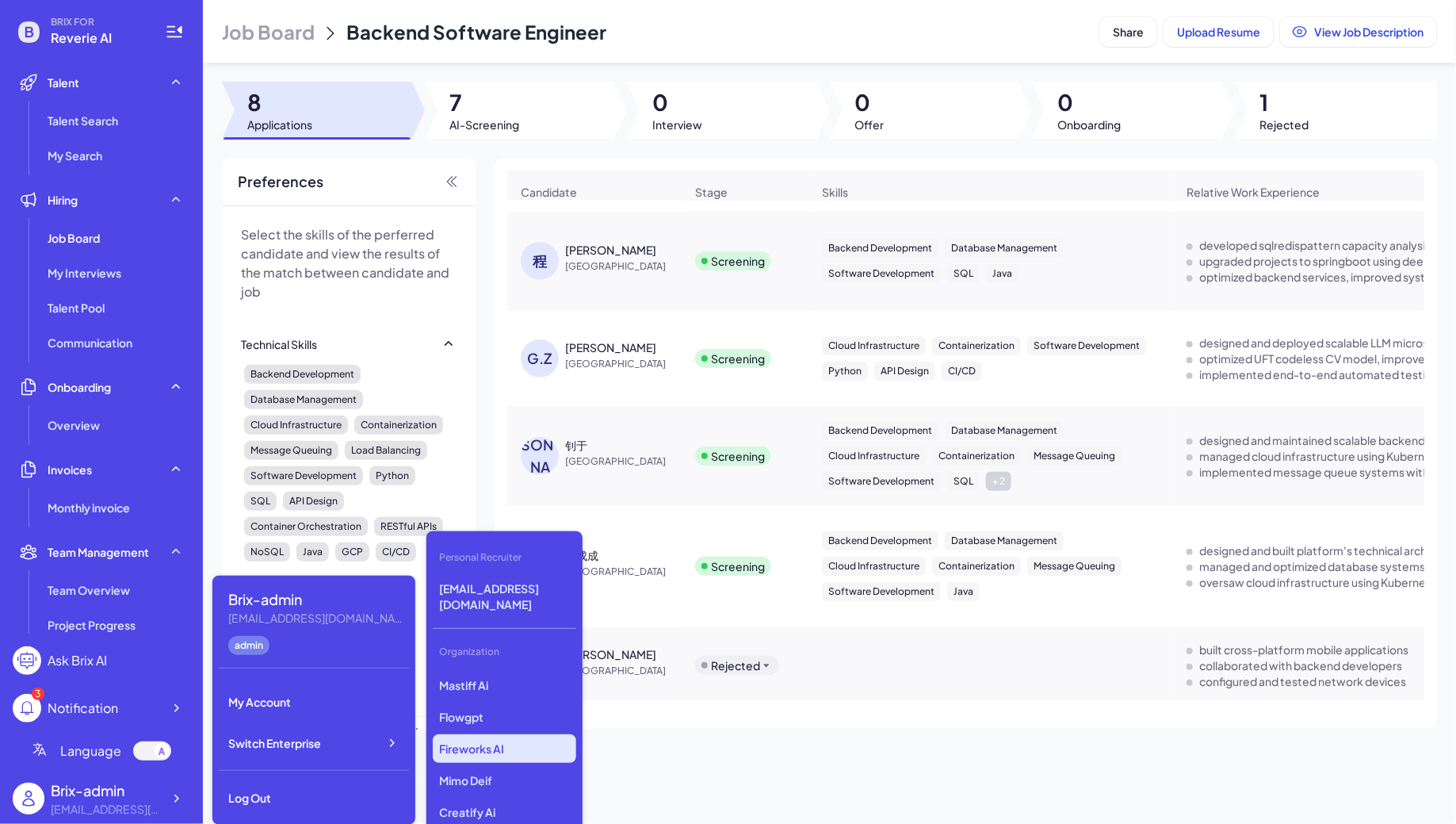
click at [492, 734] on p "Fireworks AI" at bounding box center [504, 749] width 143 height 29
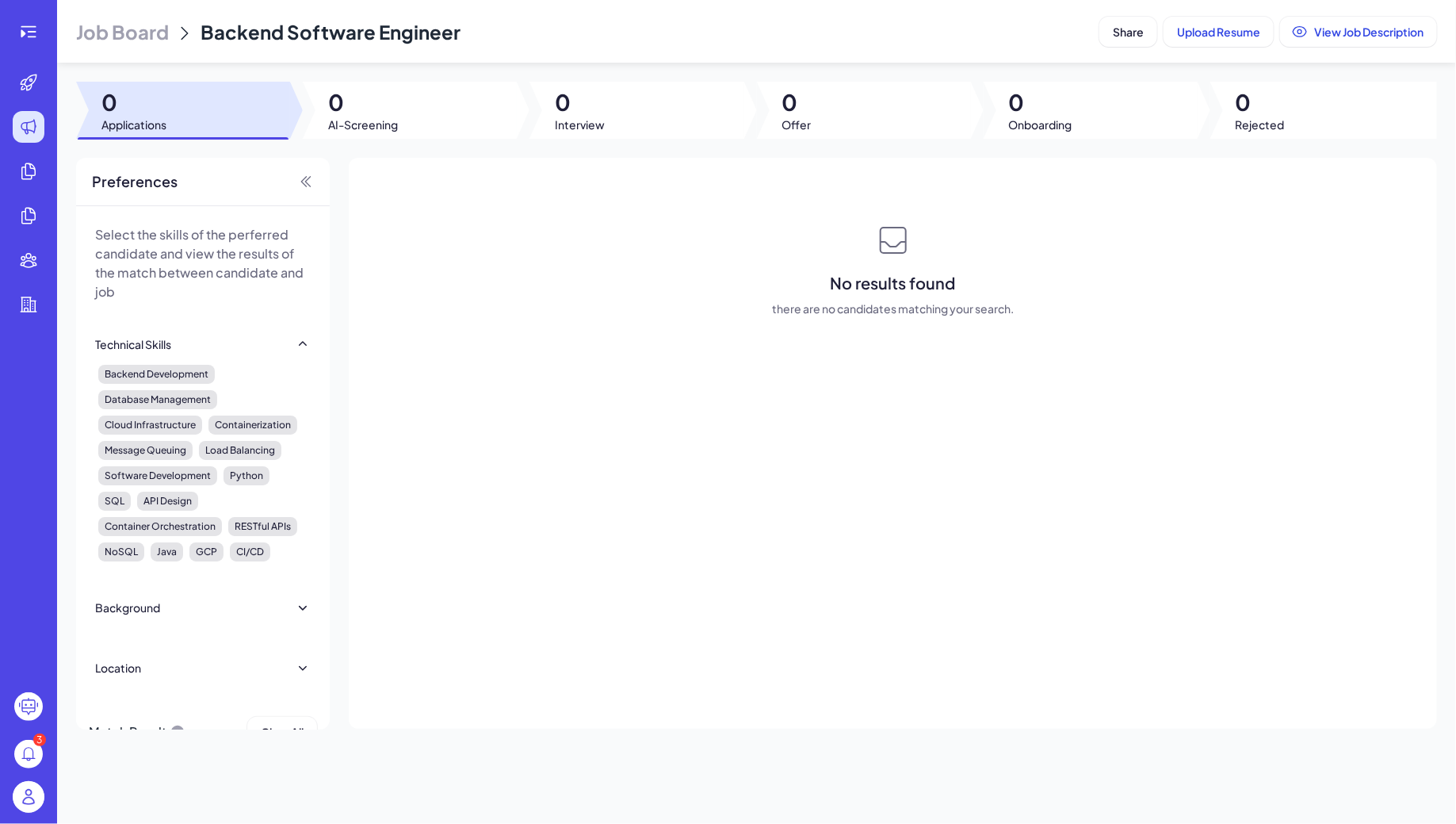
click at [124, 37] on span "Job Board" at bounding box center [122, 31] width 92 height 26
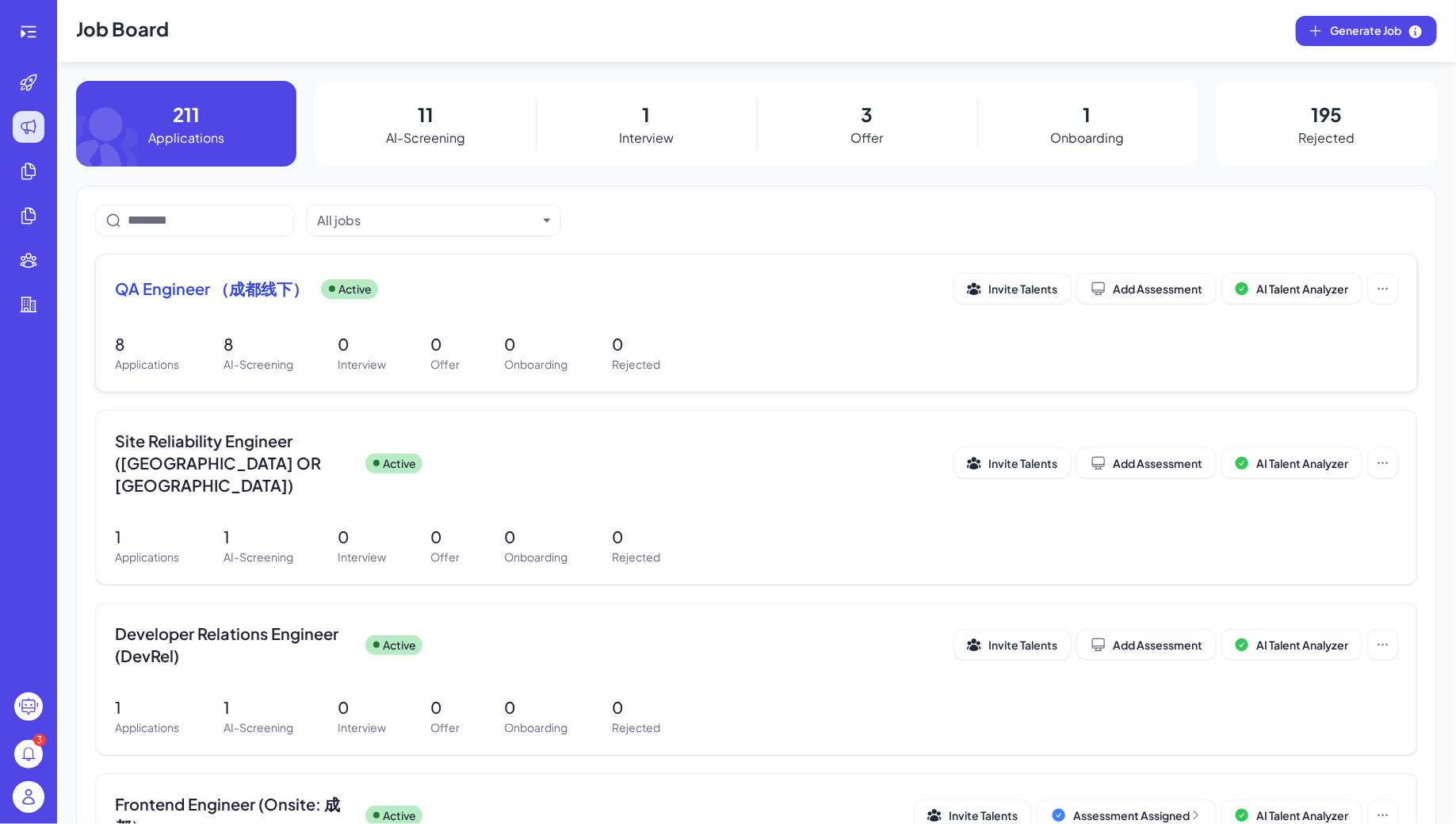
click at [473, 341] on div "8 Applications 8 AI-Screening 0 Interview 0 Offer 0 Onboarding 0 Rejected" at bounding box center [757, 352] width 1283 height 40
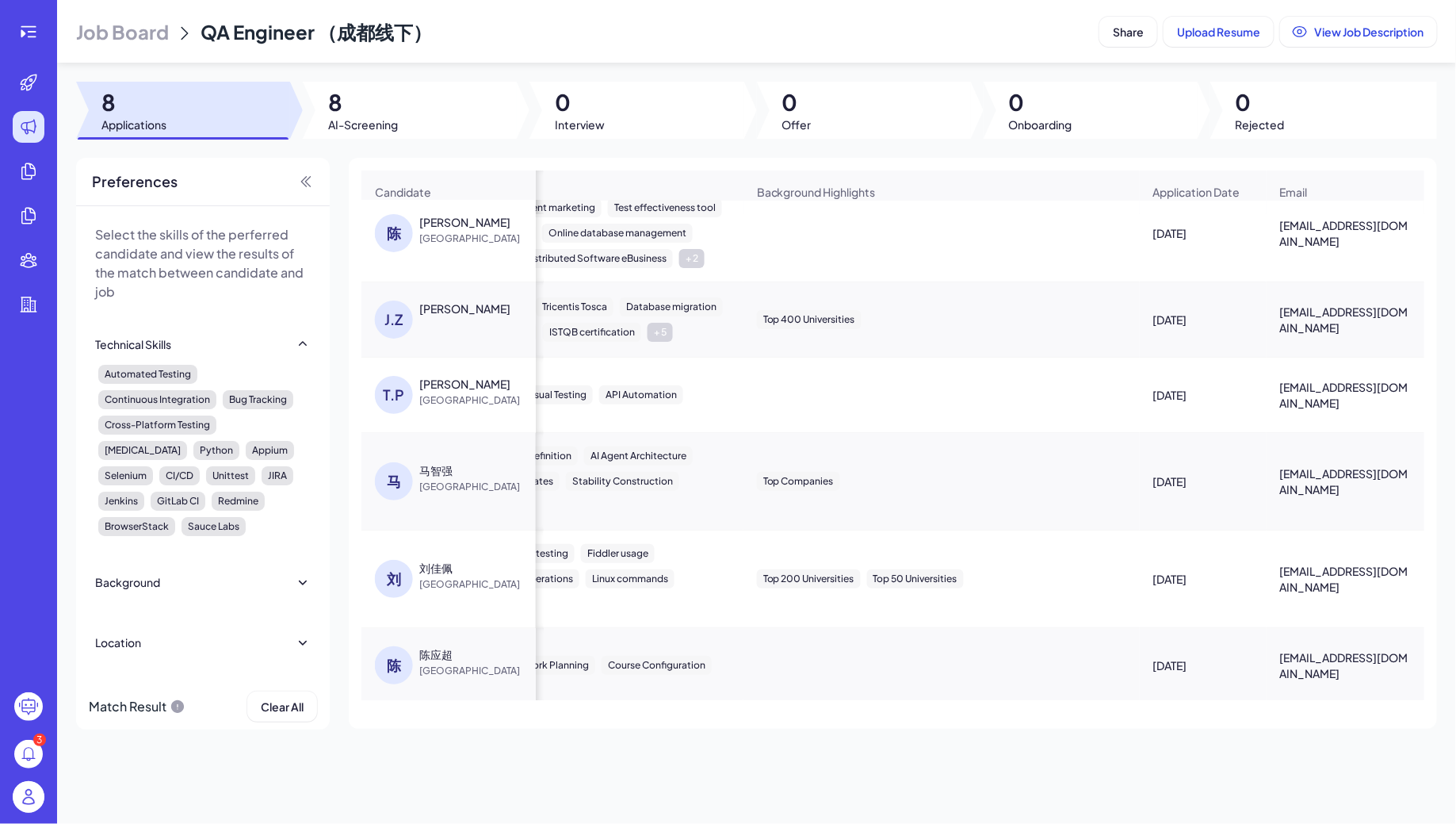
scroll to position [0, 1044]
